Goal: Find specific page/section: Find specific page/section

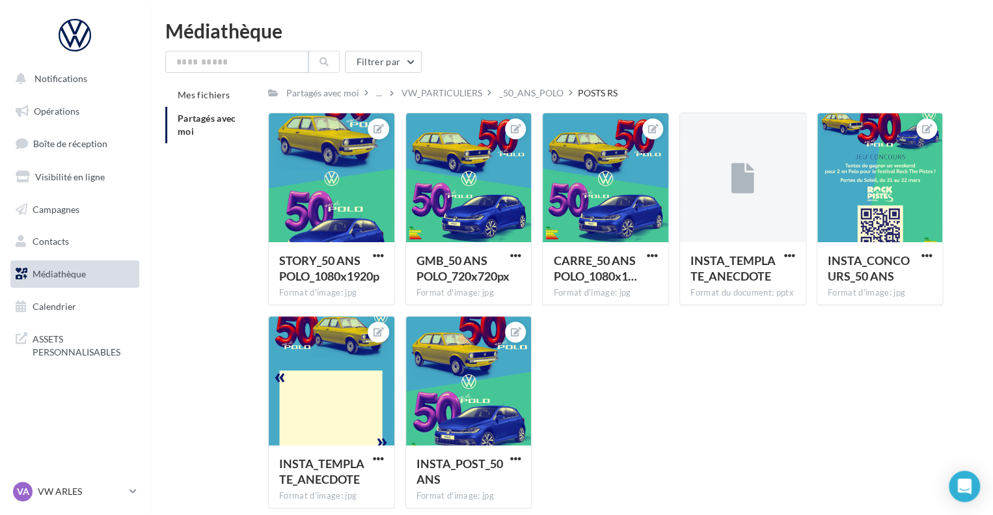
click at [206, 241] on div "Mes fichiers Partagés avec moi Partagés avec moi ... VW_PARTICULIERS _50_ANS_PO…" at bounding box center [576, 300] width 822 height 435
click at [211, 241] on div "Mes fichiers Partagés avec moi Partagés avec moi ... VW_PARTICULIERS _50_ANS_PO…" at bounding box center [576, 300] width 822 height 435
click at [72, 115] on span "Opérations" at bounding box center [57, 110] width 46 height 11
